Goal: Task Accomplishment & Management: Manage account settings

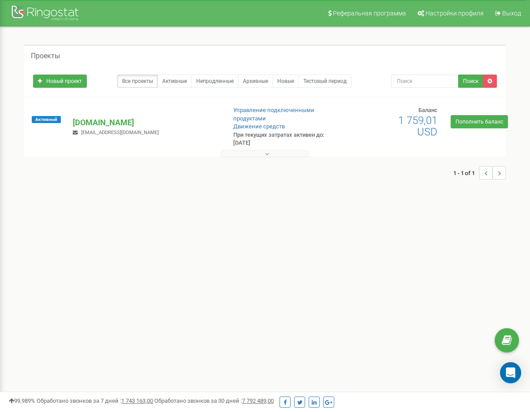
click at [270, 153] on button at bounding box center [265, 153] width 88 height 7
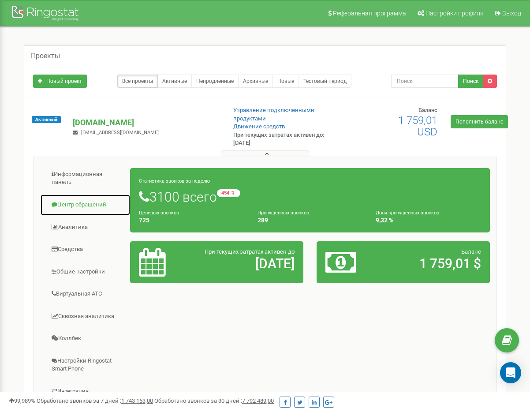
click at [71, 213] on link "Центр обращений" at bounding box center [85, 205] width 90 height 22
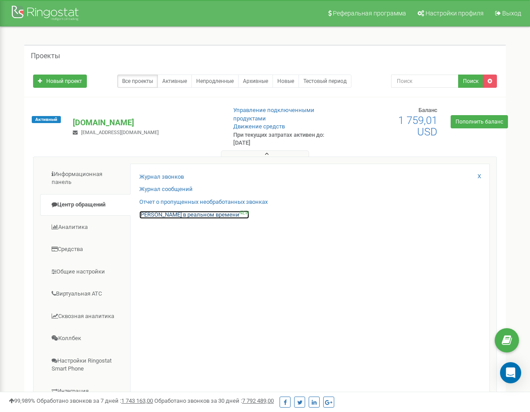
click at [188, 214] on link "Звонки в реальном времени NEW" at bounding box center [194, 215] width 110 height 8
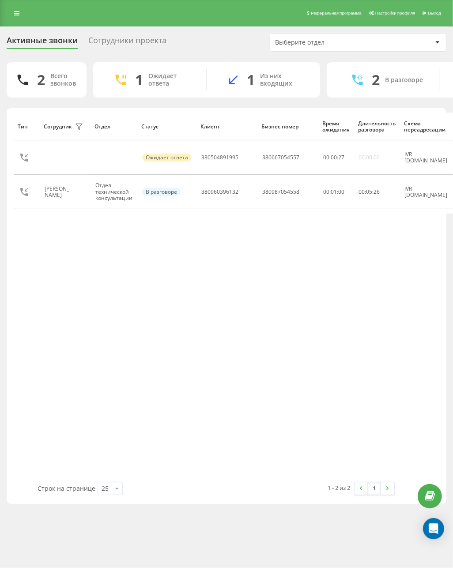
click at [240, 276] on div "Тип Сотрудник фильтра Отдел Статус Клиент Бизнес номер Время ожидания Длительно…" at bounding box center [226, 296] width 425 height 369
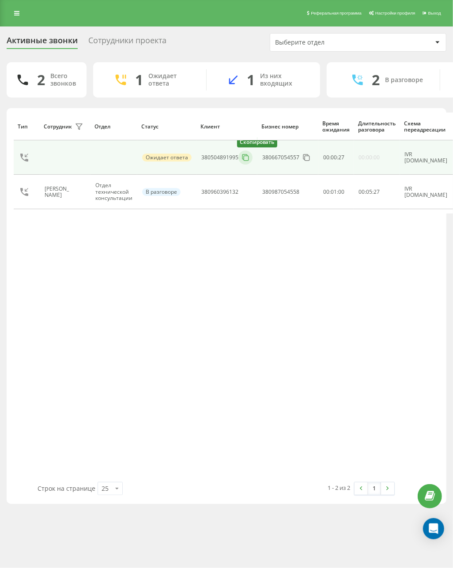
click at [242, 156] on icon at bounding box center [245, 157] width 9 height 9
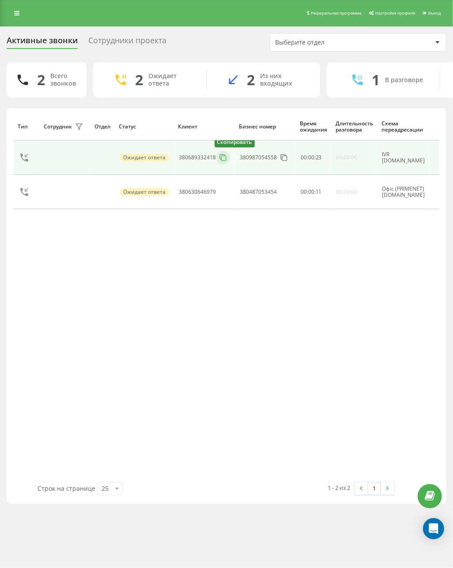
click at [226, 157] on icon at bounding box center [222, 157] width 9 height 9
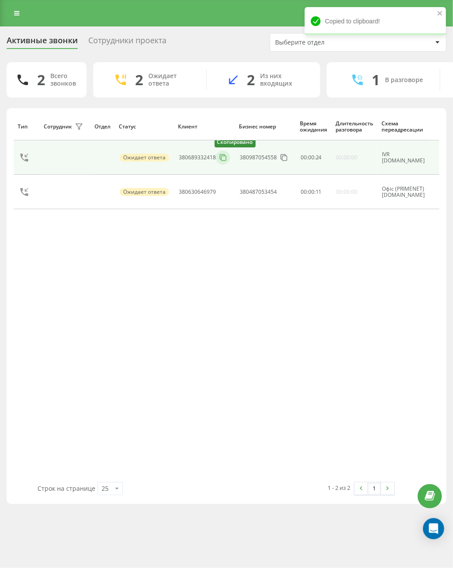
click at [226, 157] on icon at bounding box center [222, 157] width 9 height 9
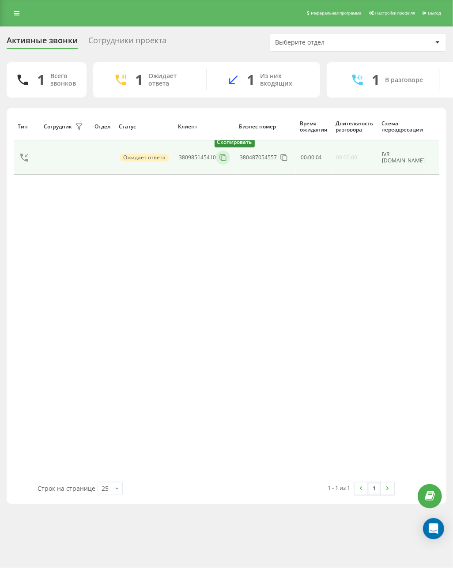
click at [222, 157] on icon at bounding box center [222, 157] width 9 height 9
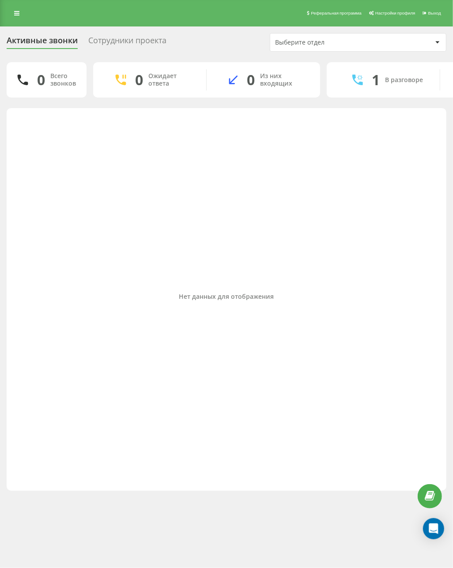
click at [171, 178] on div "Нет данных для отображения" at bounding box center [226, 296] width 425 height 369
click at [394, 123] on div "Нет данных для отображения" at bounding box center [226, 296] width 425 height 369
click at [108, 191] on div "Нет данных для отображения" at bounding box center [226, 296] width 425 height 369
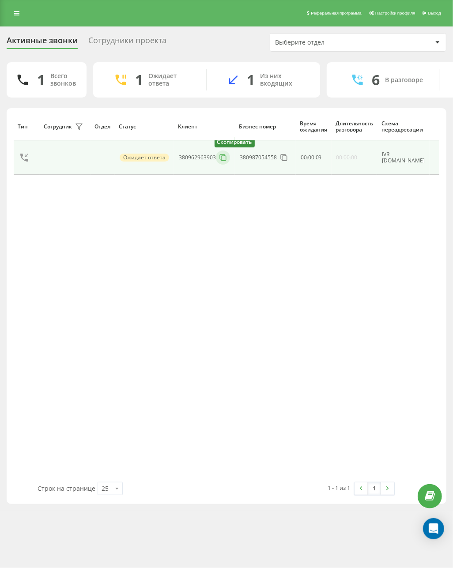
click at [221, 162] on icon at bounding box center [222, 157] width 9 height 9
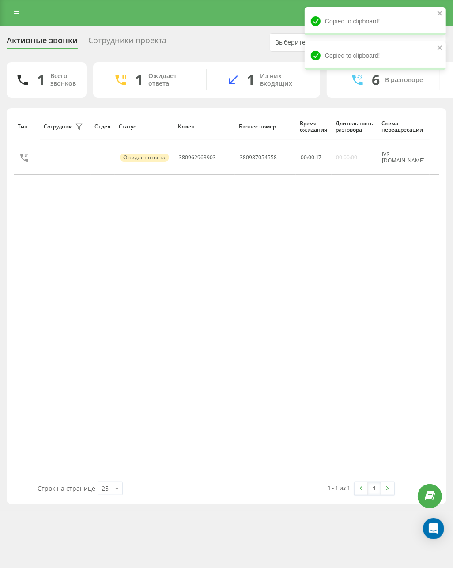
click at [325, 229] on div "Тип Сотрудник фильтра Отдел Статус Клиент Бизнес номер Время ожидания Длительно…" at bounding box center [226, 296] width 425 height 369
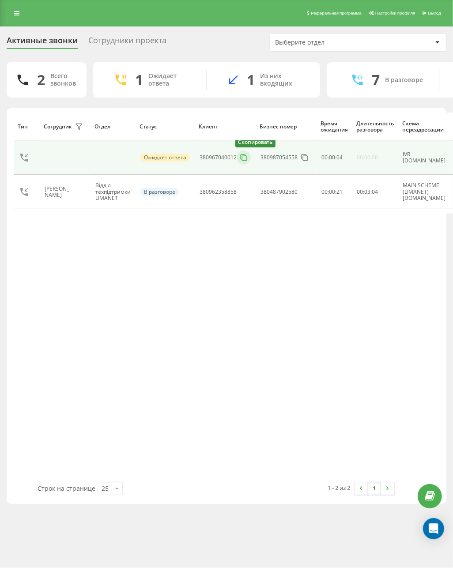
click at [237, 159] on button at bounding box center [243, 158] width 14 height 10
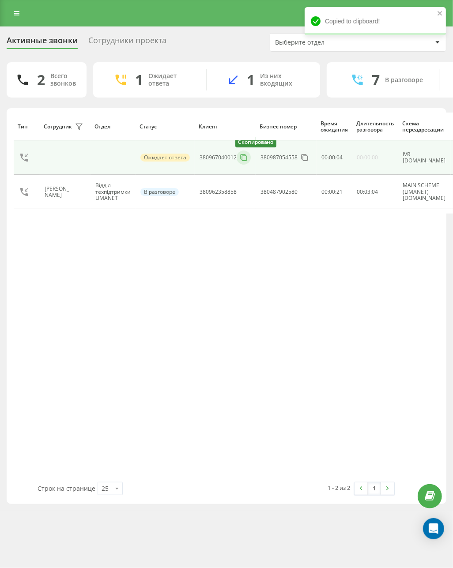
click at [237, 159] on button at bounding box center [243, 158] width 14 height 10
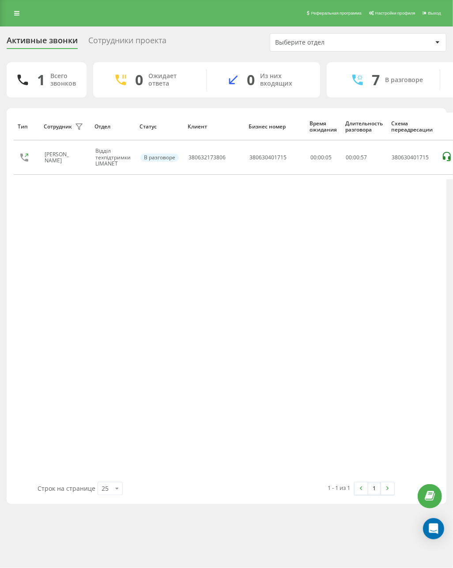
click at [219, 82] on div "0 Из них входящих" at bounding box center [262, 79] width 113 height 21
click at [16, 235] on div "Тип Сотрудник фильтра Отдел Статус Клиент Бизнес номер Время ожидания Длительно…" at bounding box center [226, 296] width 425 height 369
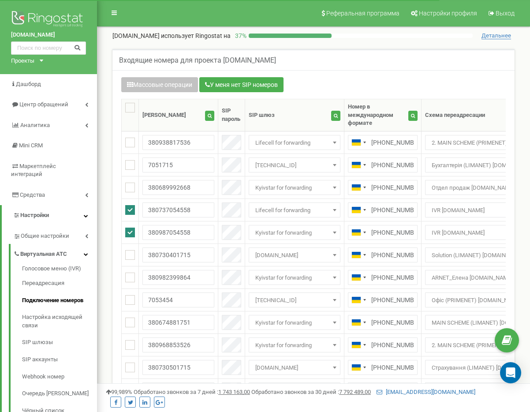
scroll to position [286, 0]
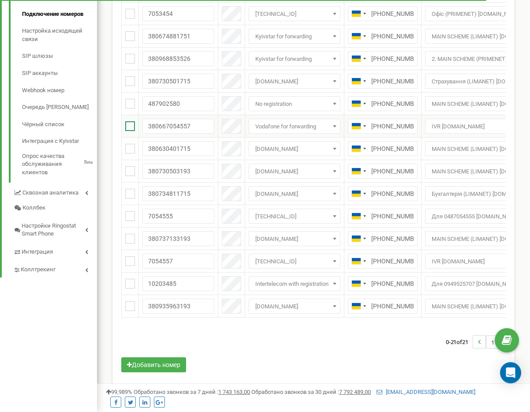
click at [132, 124] on ins at bounding box center [130, 126] width 10 height 10
checkbox input "true"
click at [131, 260] on ins at bounding box center [130, 261] width 10 height 10
checkbox input "true"
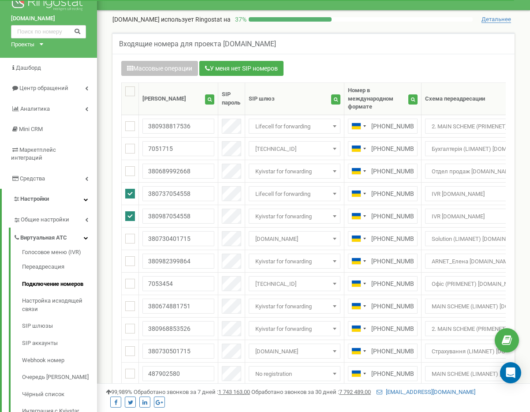
scroll to position [0, 0]
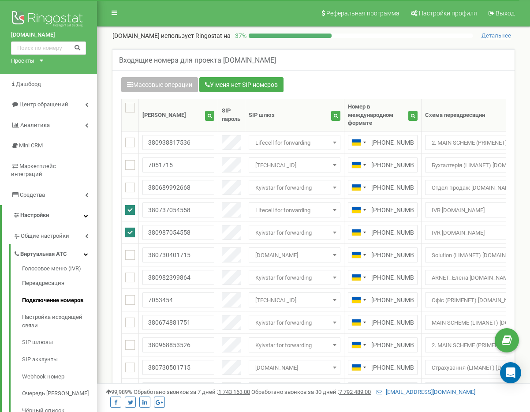
click at [166, 87] on button "Массовые операции" at bounding box center [159, 84] width 77 height 15
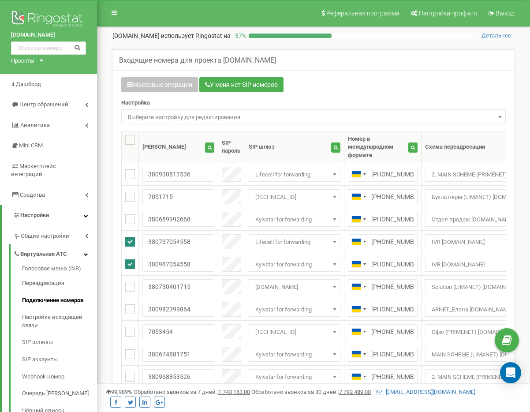
click at [176, 113] on span "Выберите настройку для редактирования" at bounding box center [313, 117] width 379 height 12
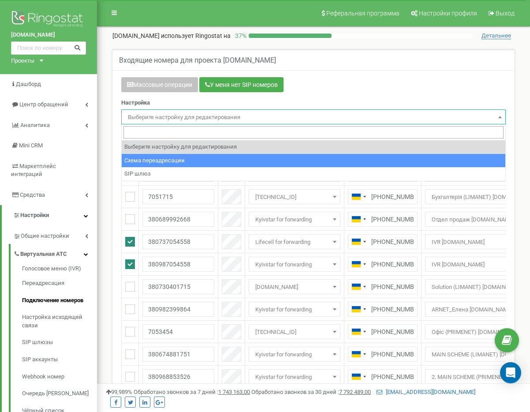
select select "project_scheme_id"
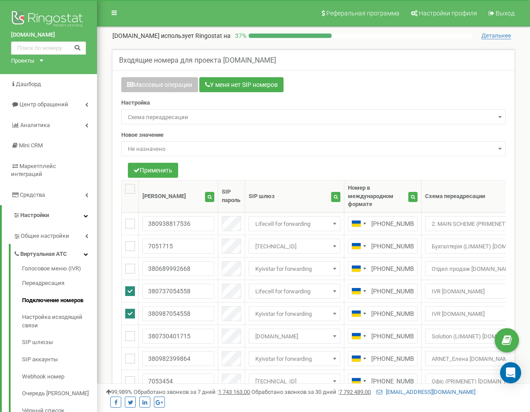
click at [193, 139] on div "Новое значение Не назначено Отдел финансовой консультации [DOMAIN_NAME] Отдел т…" at bounding box center [313, 144] width 385 height 26
click at [195, 149] on span "Не назначено" at bounding box center [313, 149] width 379 height 12
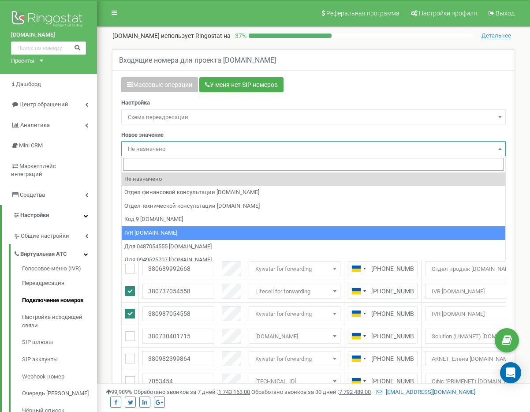
scroll to position [159, 0]
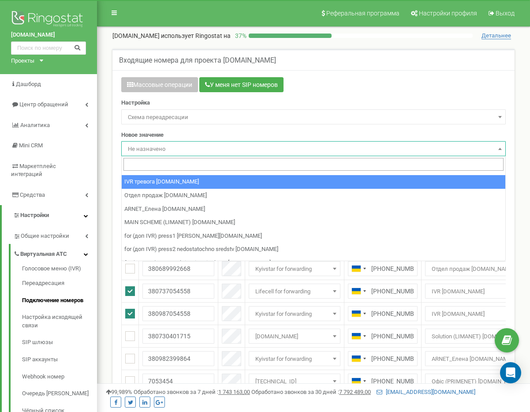
drag, startPoint x: 191, startPoint y: 181, endPoint x: 172, endPoint y: 178, distance: 18.3
select select "97326"
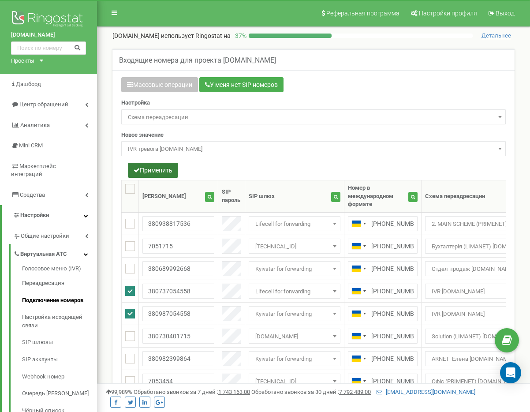
click at [165, 171] on button "Применить" at bounding box center [153, 170] width 50 height 15
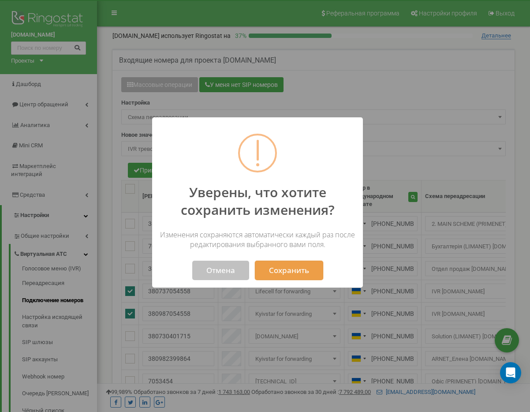
drag, startPoint x: 297, startPoint y: 273, endPoint x: 224, endPoint y: 117, distance: 171.9
click at [297, 273] on button "Сохранить" at bounding box center [289, 270] width 68 height 19
select select "97326"
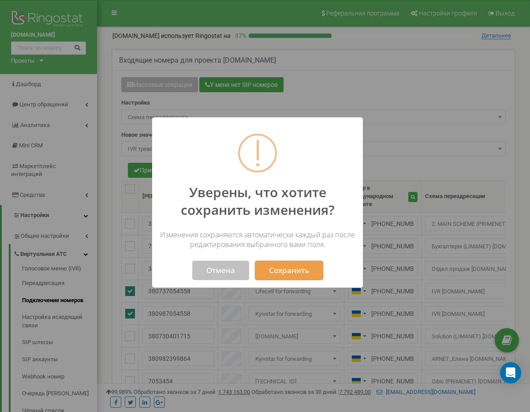
select select "97326"
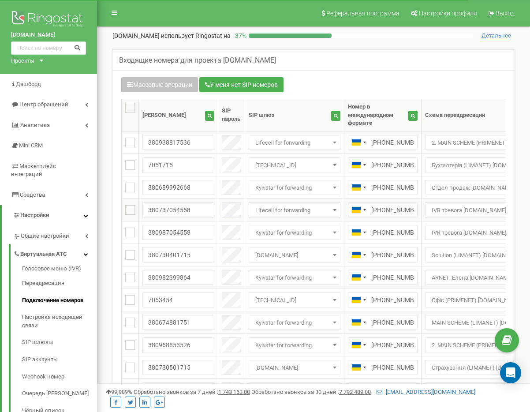
click at [137, 215] on td at bounding box center [130, 210] width 17 height 22
click at [135, 212] on input "checkbox" at bounding box center [133, 210] width 6 height 6
click at [129, 214] on ins at bounding box center [130, 210] width 10 height 10
checkbox input "true"
click at [131, 230] on ins at bounding box center [130, 233] width 10 height 10
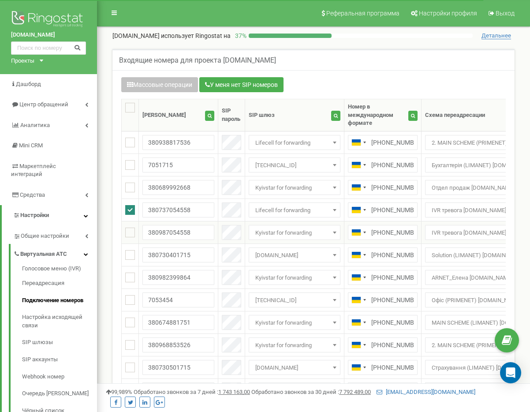
checkbox input "true"
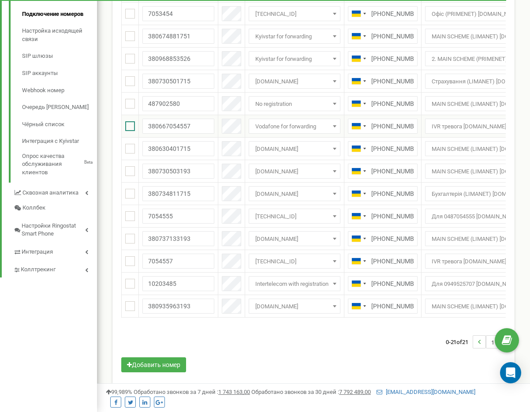
click at [133, 127] on ins at bounding box center [130, 126] width 10 height 10
checkbox input "true"
click at [122, 262] on td at bounding box center [130, 261] width 17 height 22
click at [127, 263] on ins at bounding box center [130, 261] width 10 height 10
checkbox input "true"
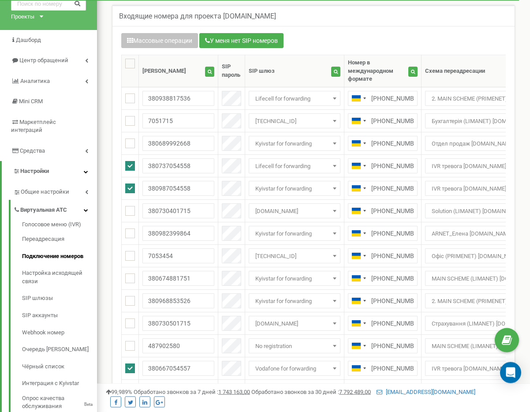
scroll to position [16, 0]
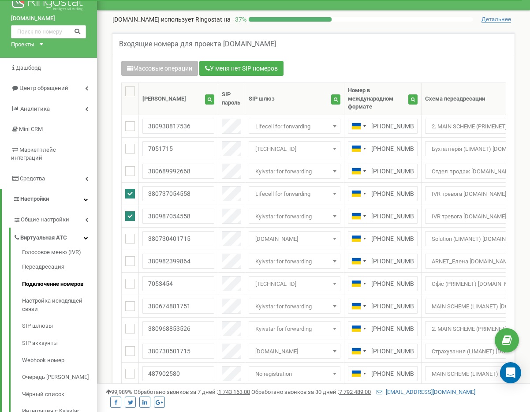
click at [158, 66] on button "Массовые операции" at bounding box center [159, 68] width 77 height 15
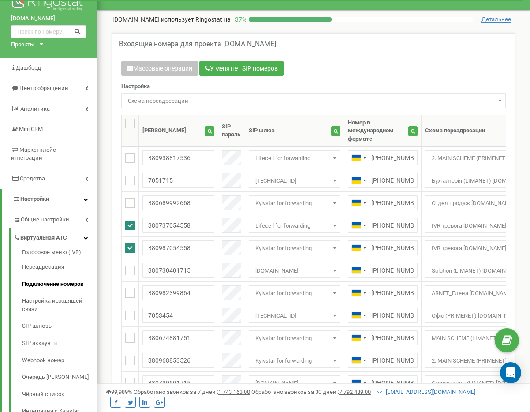
click at [170, 101] on span "Схема переадресации" at bounding box center [313, 101] width 379 height 12
click at [198, 107] on span "Выберите настройку для редактирования" at bounding box center [313, 100] width 385 height 15
click at [198, 105] on span "Выберите настройку для редактирования" at bounding box center [313, 101] width 379 height 12
click at [197, 94] on span "Выберите настройку для редактирования" at bounding box center [313, 100] width 385 height 15
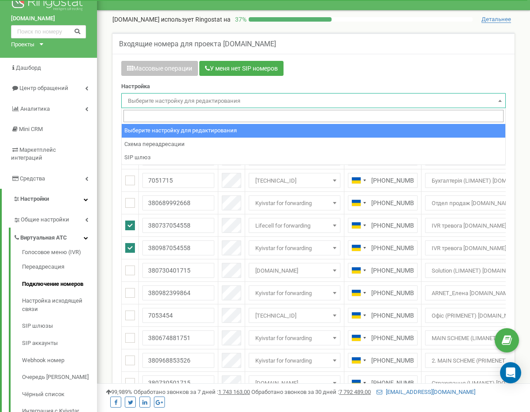
click at [197, 105] on span "Выберите настройку для редактирования" at bounding box center [313, 101] width 379 height 12
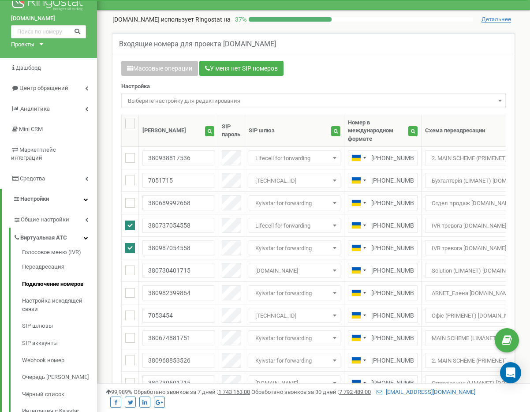
click at [193, 103] on span "Выберите настройку для редактирования" at bounding box center [313, 101] width 379 height 12
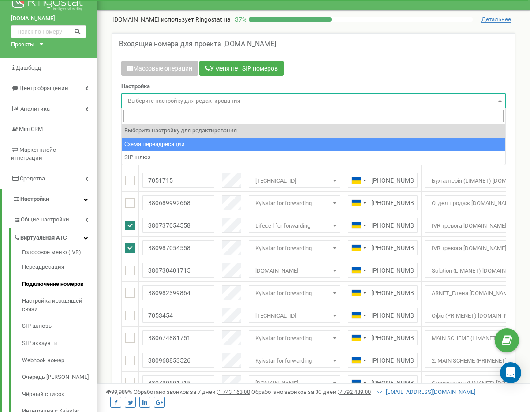
select select "project_scheme_id"
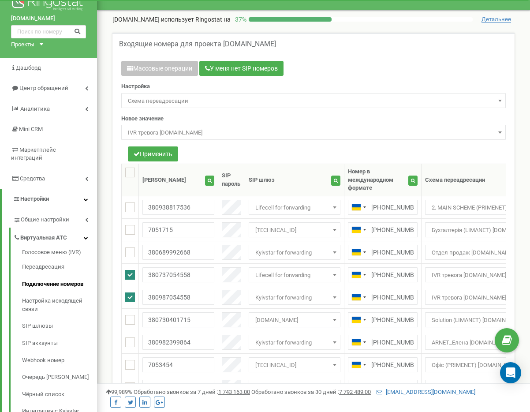
click at [198, 123] on div "Новое значение Не назначено Отдел финансовой консультации bel.net Отдел техниче…" at bounding box center [313, 128] width 385 height 26
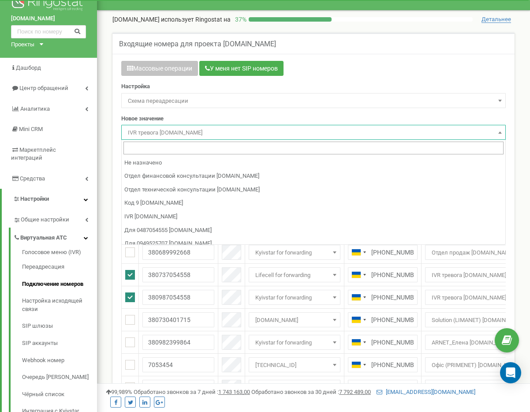
click at [200, 129] on span "IVR тревога [DOMAIN_NAME]" at bounding box center [313, 133] width 379 height 12
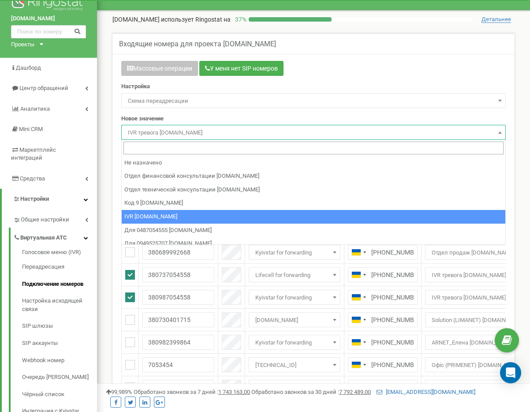
select select "73717"
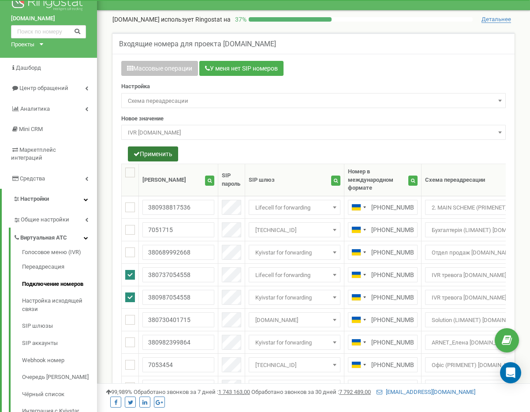
click at [159, 152] on button "Применить" at bounding box center [153, 153] width 50 height 15
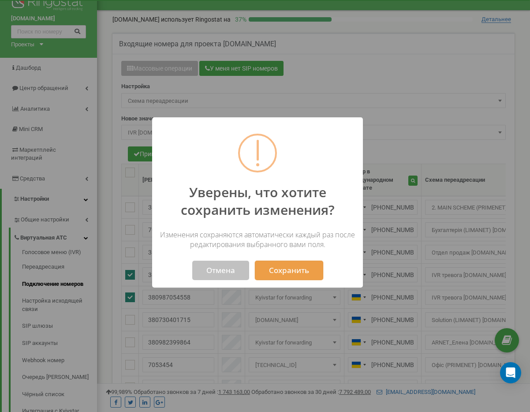
click at [292, 271] on button "Сохранить" at bounding box center [289, 270] width 68 height 19
select select "73717"
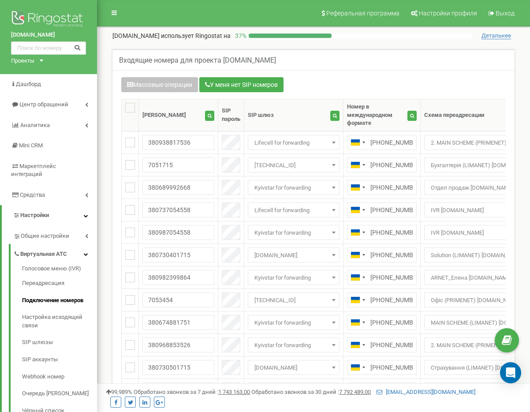
scroll to position [16, 0]
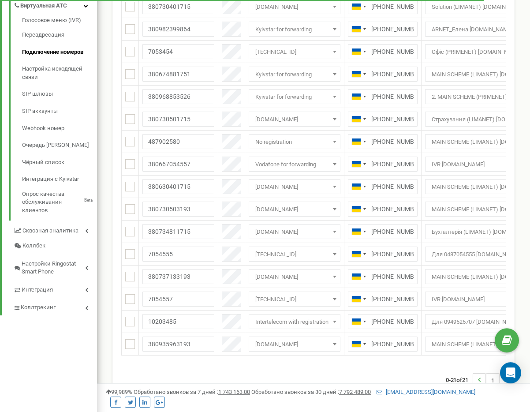
scroll to position [196, 0]
